Goal: Information Seeking & Learning: Learn about a topic

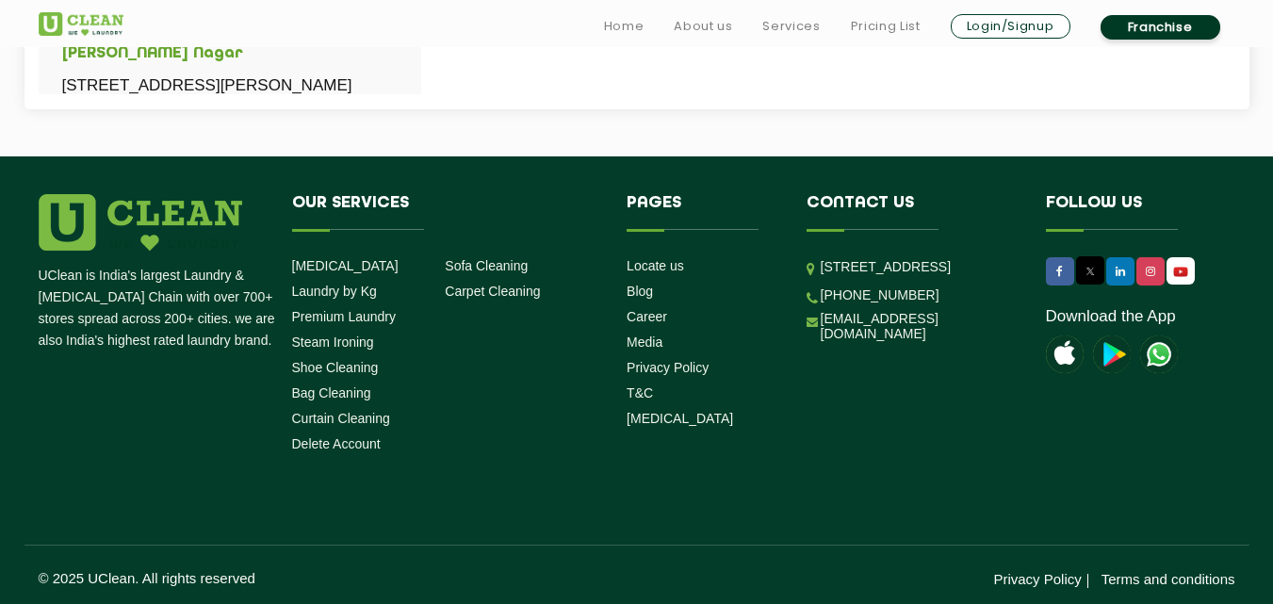
scroll to position [1123, 0]
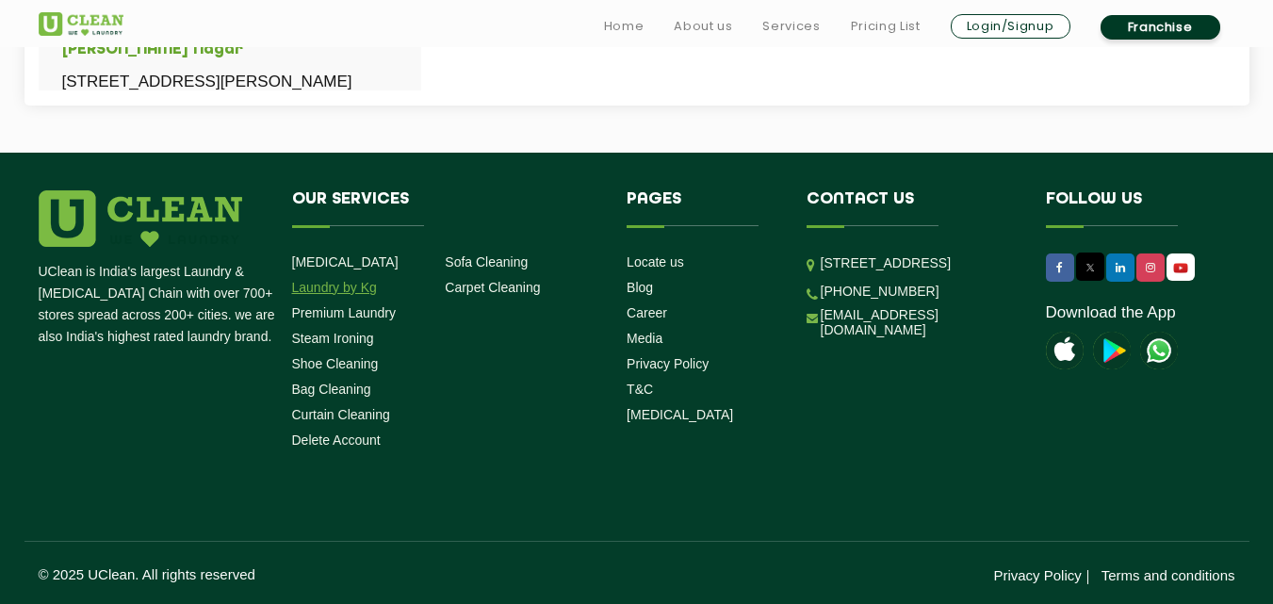
click at [340, 284] on link "Laundry by Kg" at bounding box center [334, 287] width 85 height 15
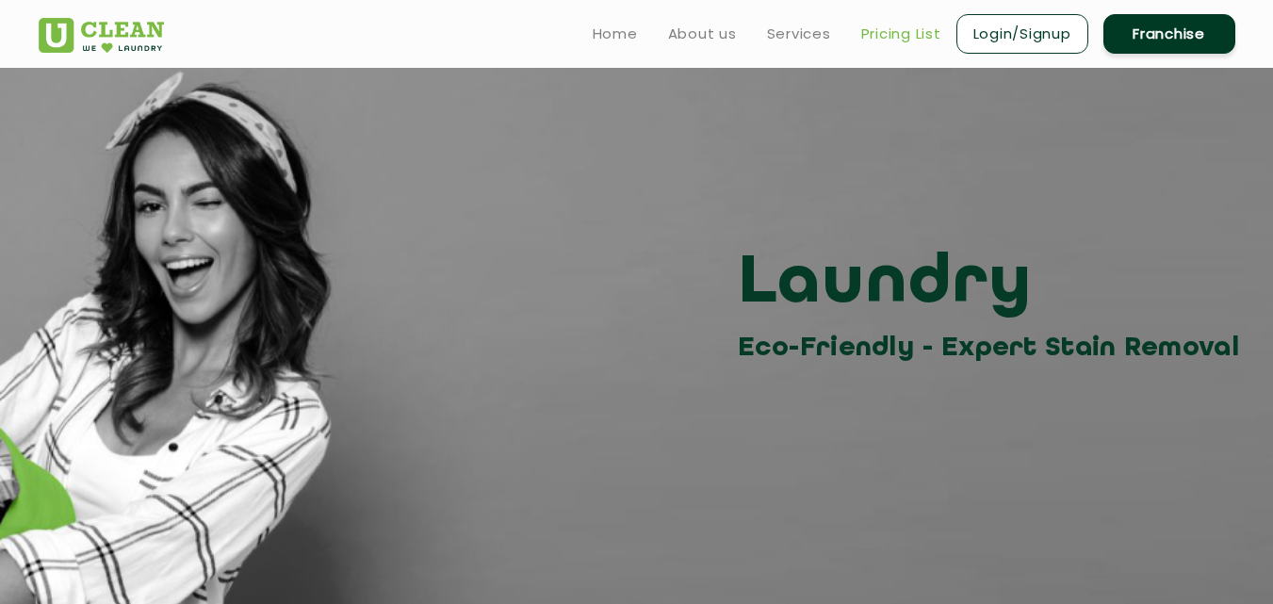
click at [880, 27] on link "Pricing List" at bounding box center [901, 34] width 80 height 23
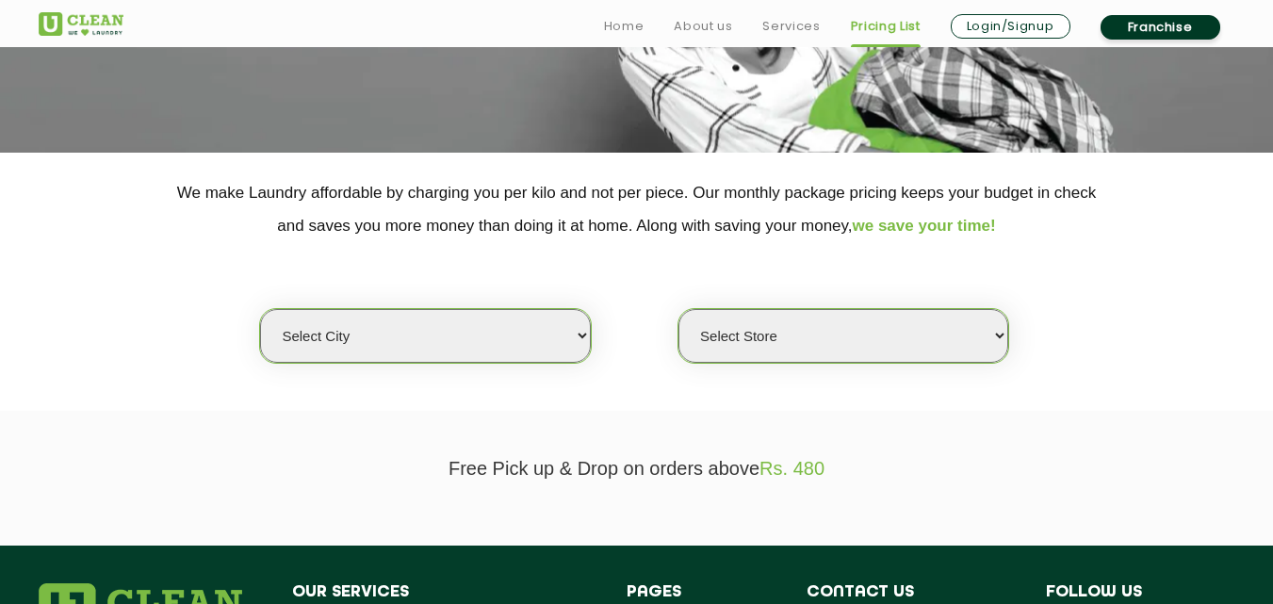
scroll to position [377, 0]
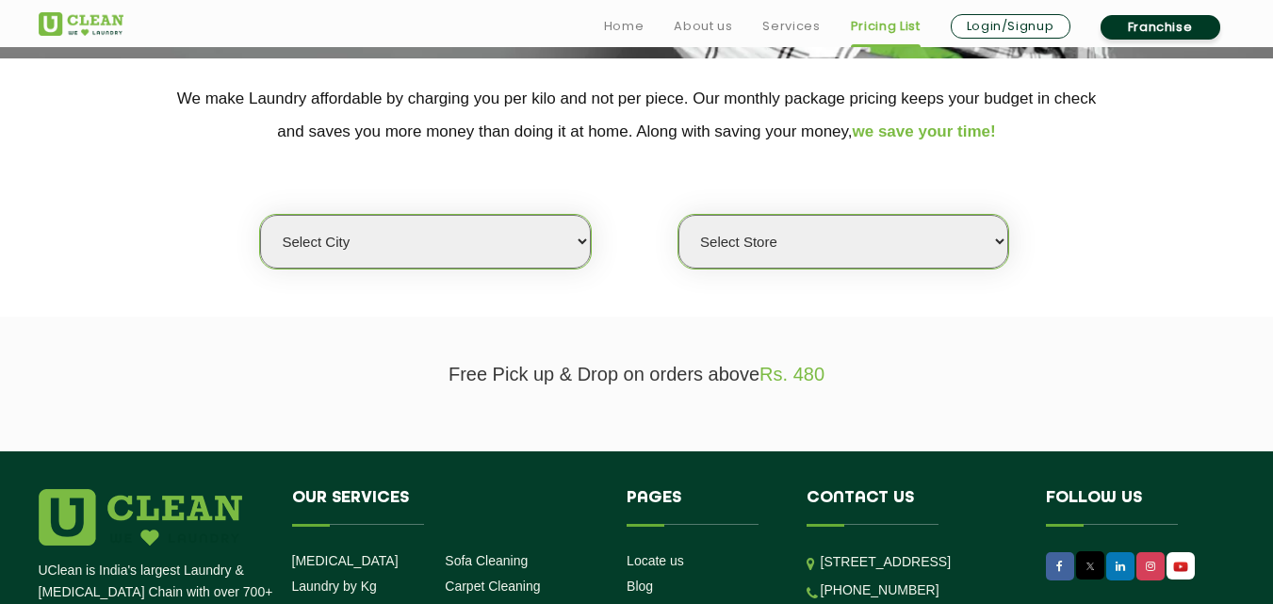
click at [542, 246] on select "Select city [GEOGRAPHIC_DATA] [GEOGRAPHIC_DATA] [GEOGRAPHIC_DATA] [GEOGRAPHIC_D…" at bounding box center [425, 242] width 330 height 54
click at [375, 231] on select "Select city [GEOGRAPHIC_DATA] [GEOGRAPHIC_DATA] [GEOGRAPHIC_DATA] [GEOGRAPHIC_D…" at bounding box center [425, 242] width 330 height 54
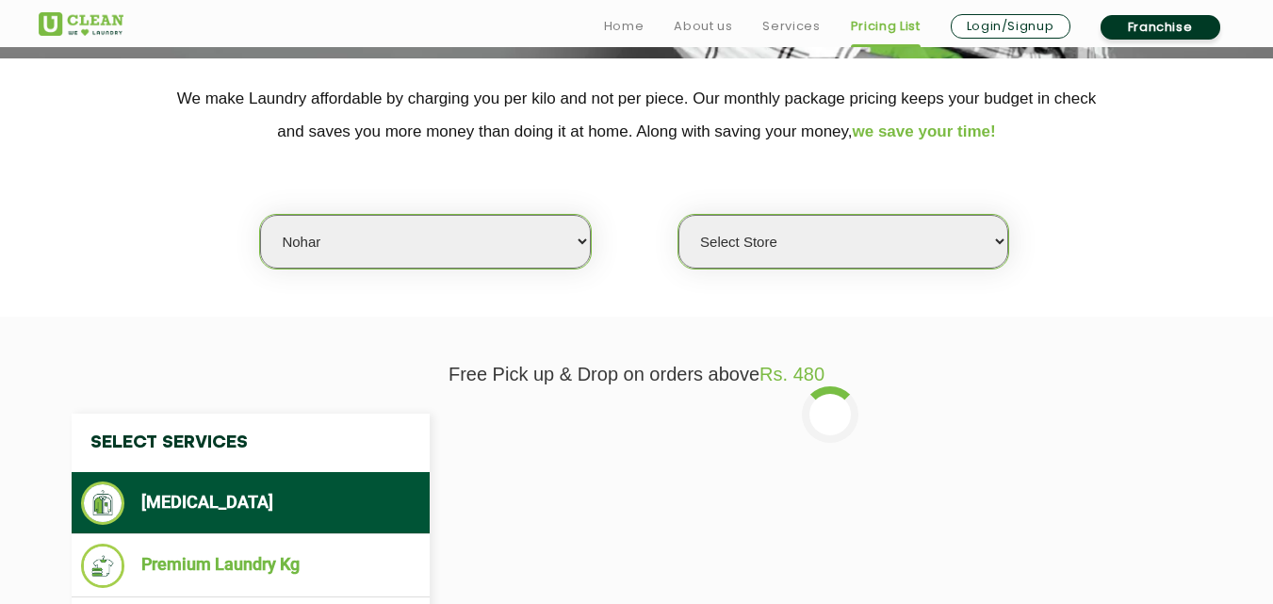
select select "3"
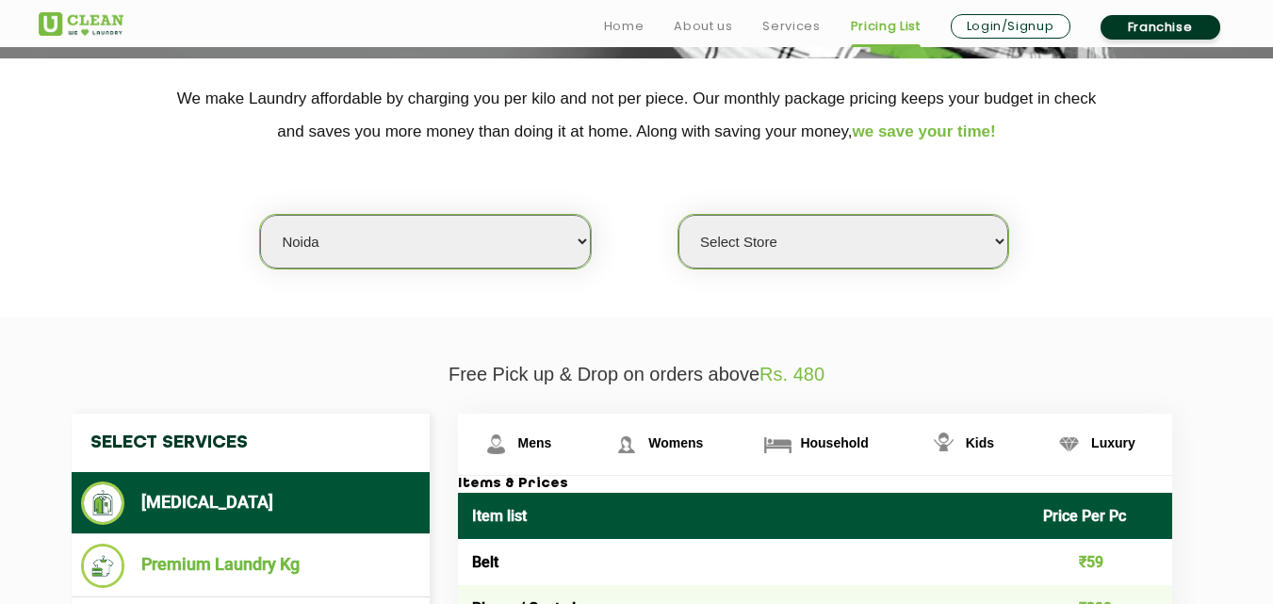
click at [819, 236] on select "Select Store [GEOGRAPHIC_DATA] [GEOGRAPHIC_DATA] [GEOGRAPHIC_DATA] [GEOGRAPHIC_…" at bounding box center [844, 242] width 330 height 54
select select "606"
click at [679, 215] on select "Select Store [GEOGRAPHIC_DATA] [GEOGRAPHIC_DATA] [GEOGRAPHIC_DATA] [GEOGRAPHIC_…" at bounding box center [844, 242] width 330 height 54
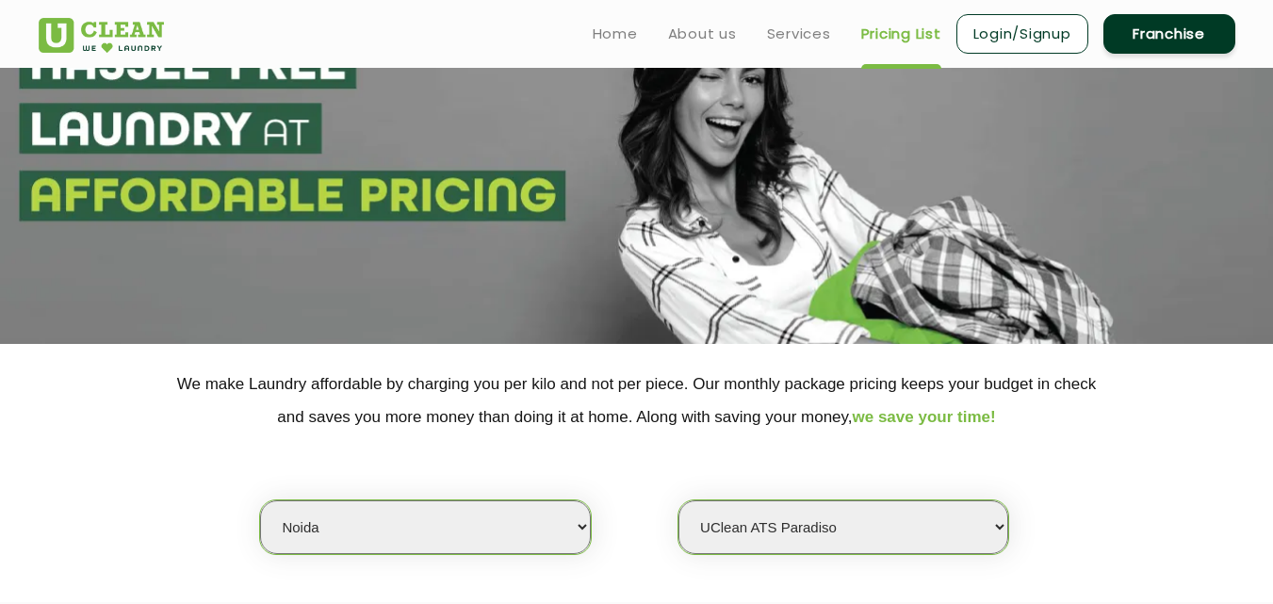
scroll to position [0, 0]
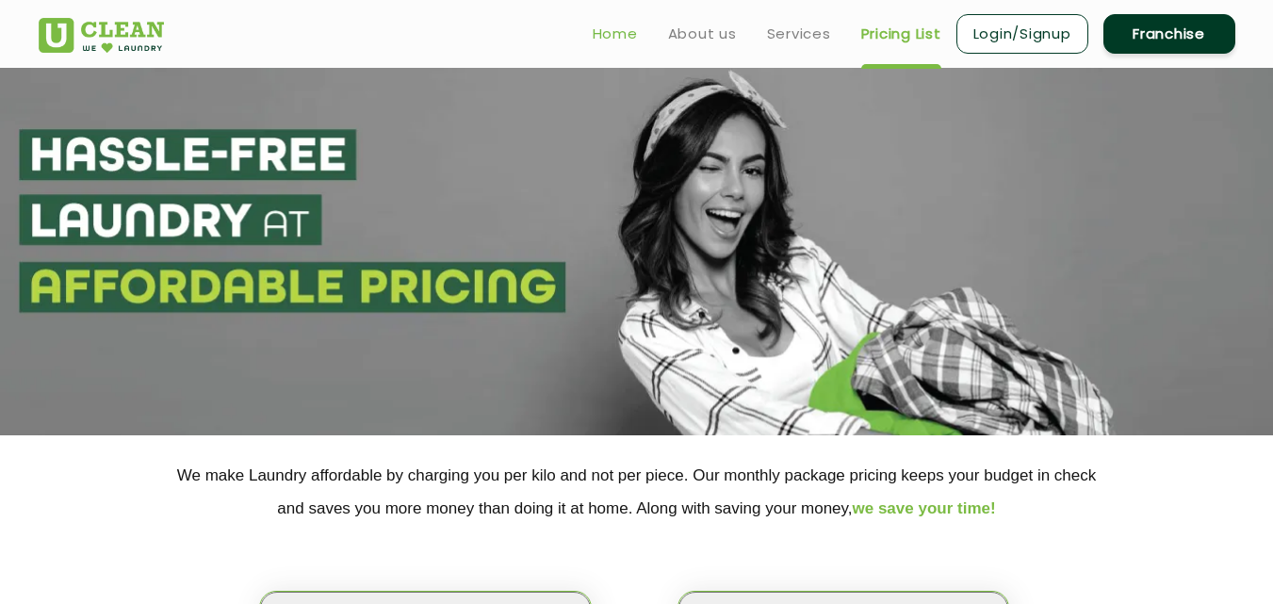
click at [604, 26] on link "Home" at bounding box center [615, 34] width 45 height 23
